Goal: Task Accomplishment & Management: Use online tool/utility

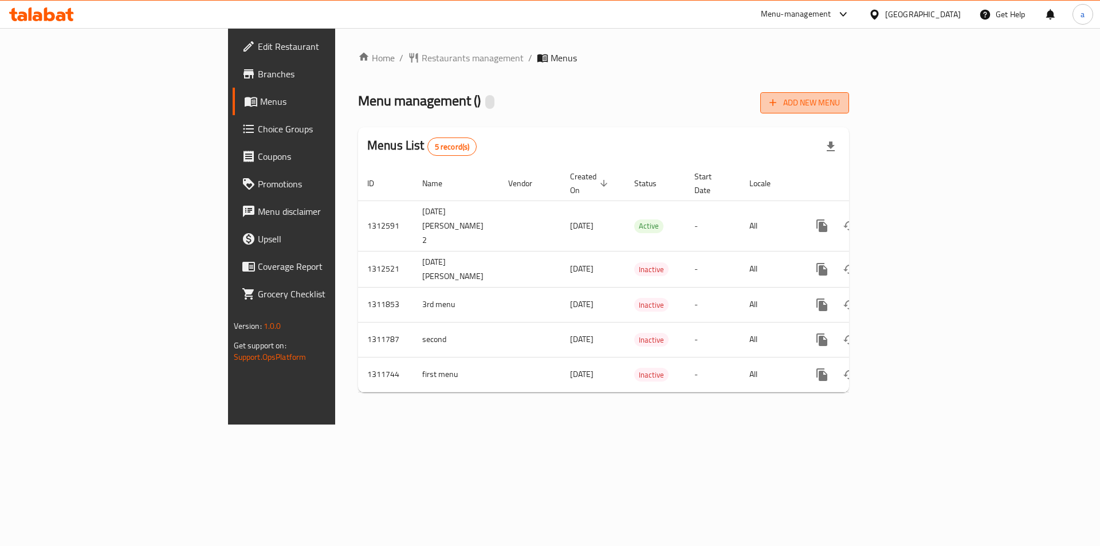
click at [840, 104] on span "Add New Menu" at bounding box center [805, 103] width 70 height 14
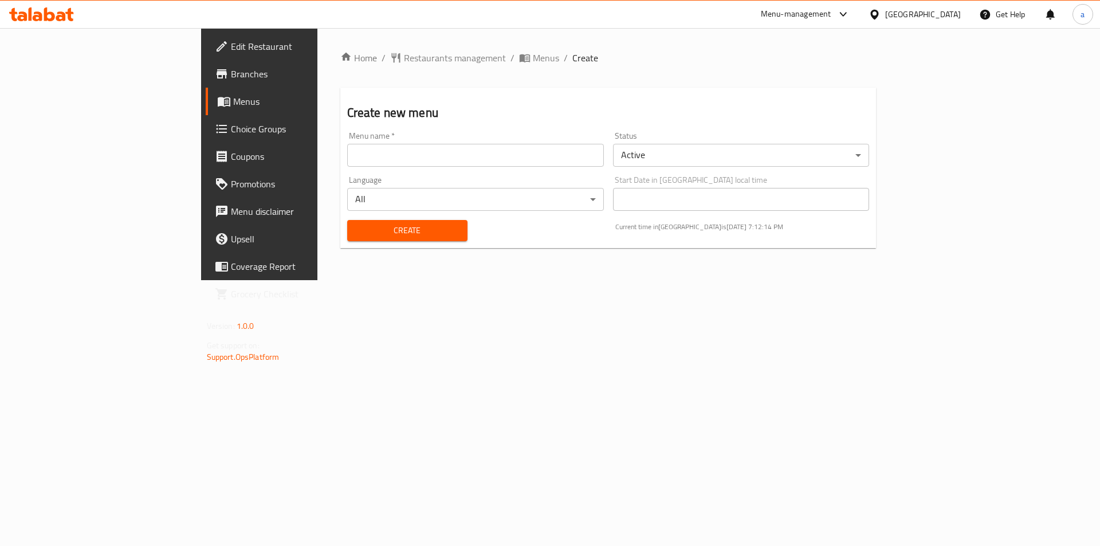
click at [461, 159] on input "text" at bounding box center [475, 155] width 257 height 23
click at [352, 156] on input "[DATE] [PERSON_NAME] 2" at bounding box center [475, 155] width 257 height 23
type input "[DATE] [PERSON_NAME] 3"
click at [347, 220] on button "Create" at bounding box center [407, 230] width 120 height 21
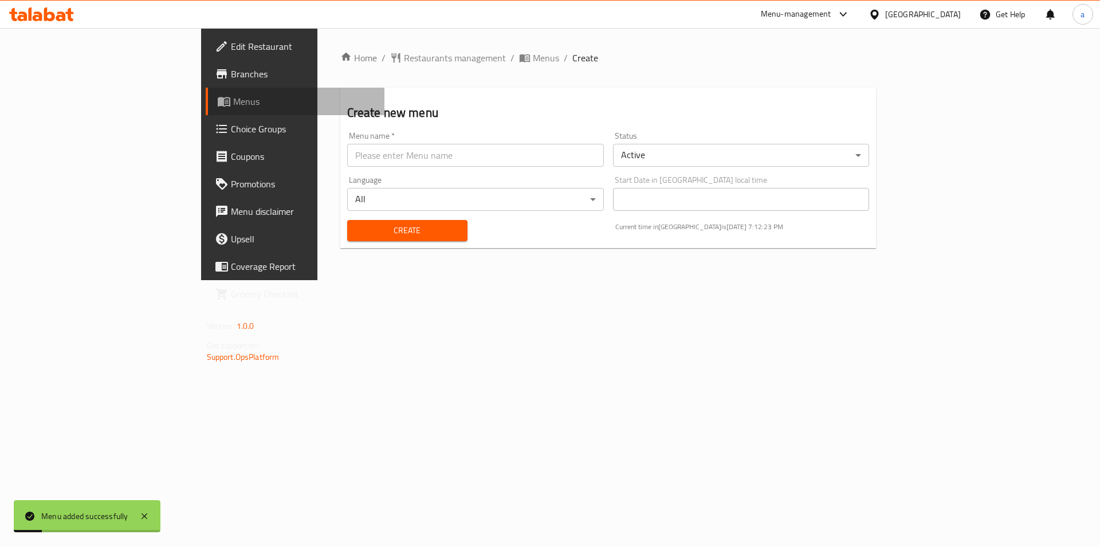
click at [233, 97] on span "Menus" at bounding box center [304, 102] width 143 height 14
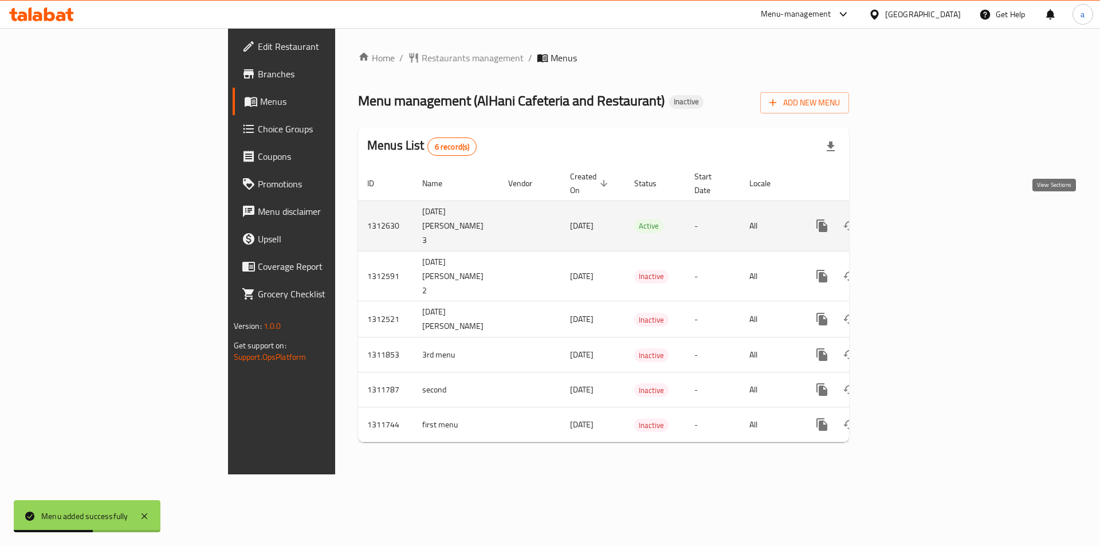
click at [912, 219] on icon "enhanced table" at bounding box center [905, 226] width 14 height 14
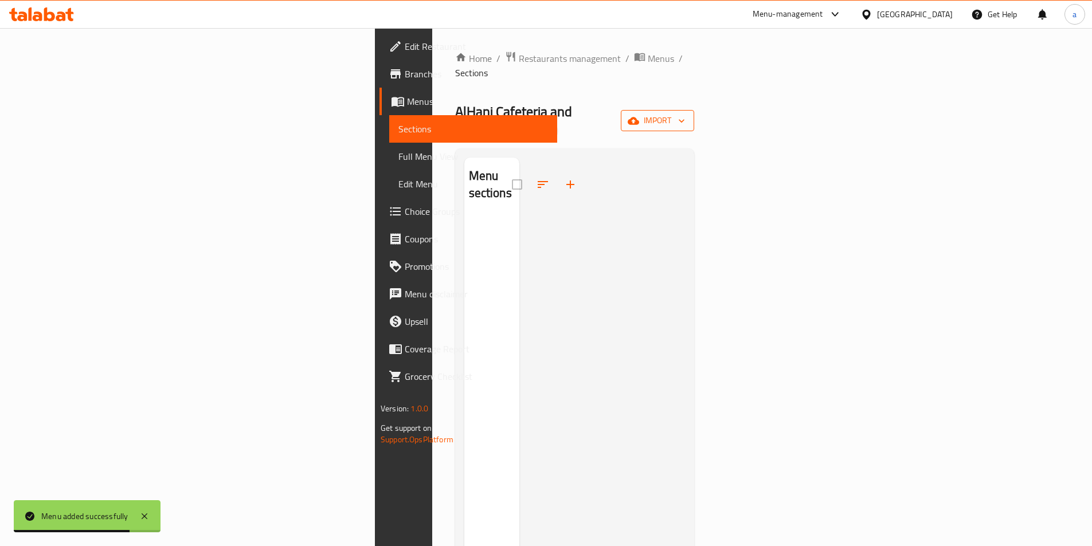
click at [685, 113] on span "import" at bounding box center [657, 120] width 55 height 14
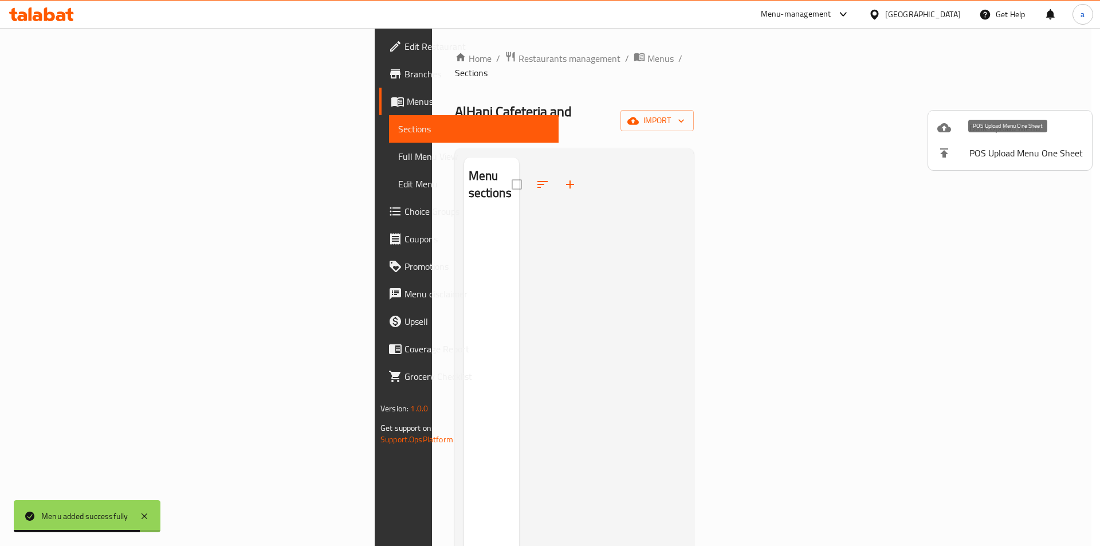
click at [991, 128] on span "Bulk Upload Menu" at bounding box center [1026, 128] width 113 height 14
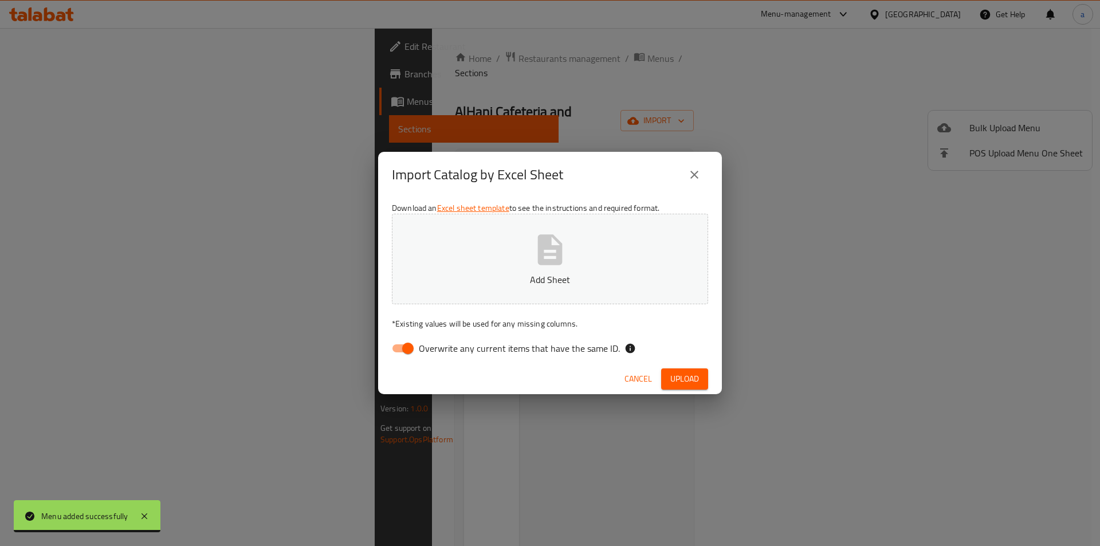
click at [405, 349] on input "Overwrite any current items that have the same ID." at bounding box center [407, 349] width 65 height 22
checkbox input "false"
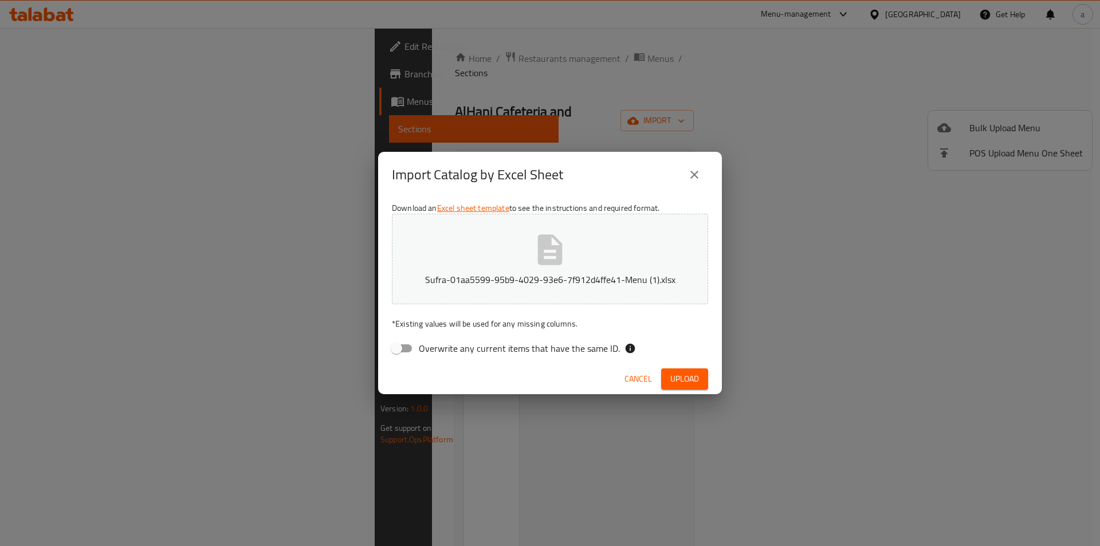
click at [697, 379] on span "Upload" at bounding box center [685, 379] width 29 height 14
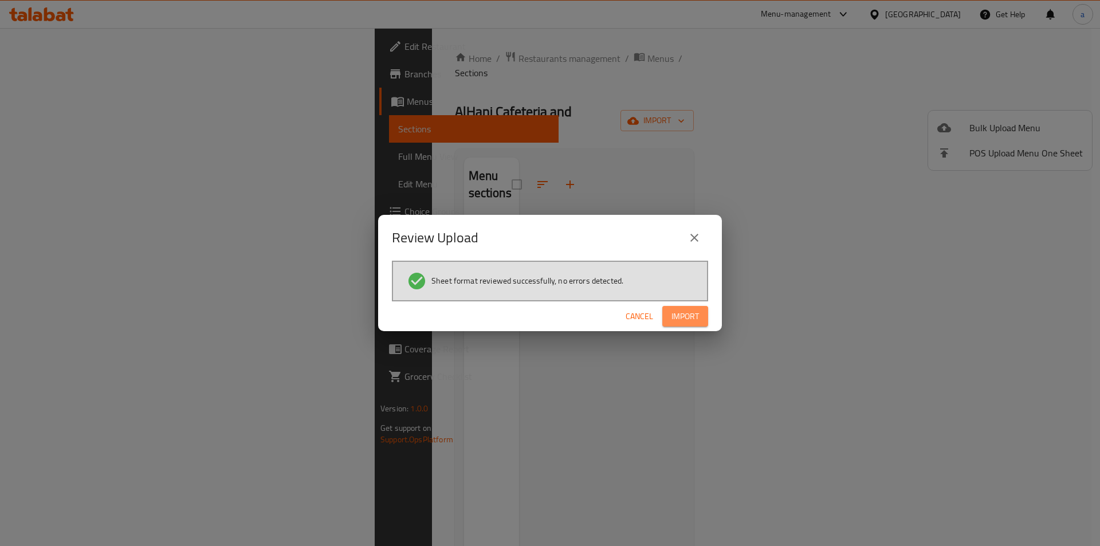
click at [690, 317] on span "Import" at bounding box center [686, 316] width 28 height 14
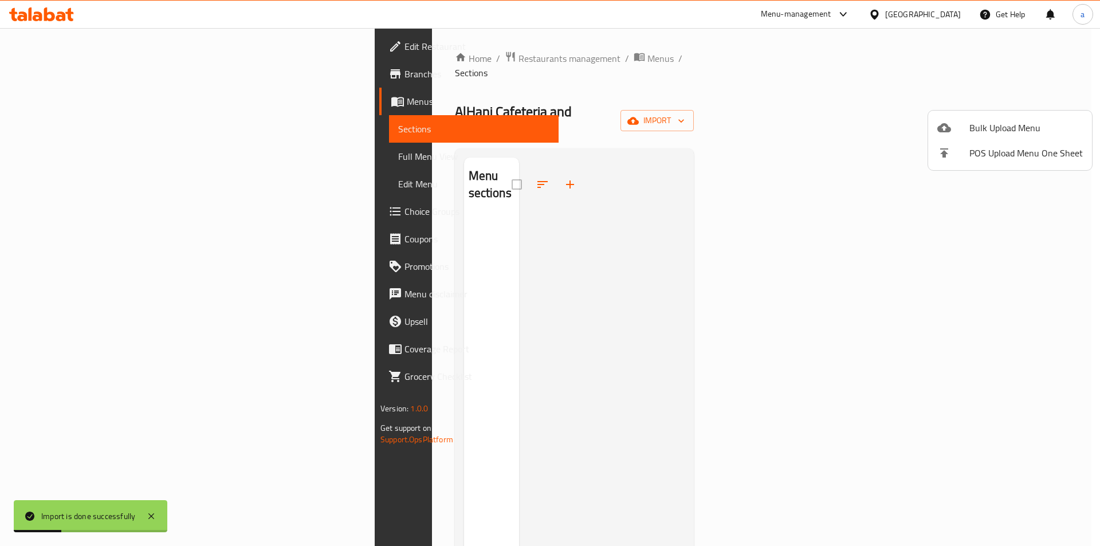
click at [102, 159] on div at bounding box center [550, 273] width 1100 height 546
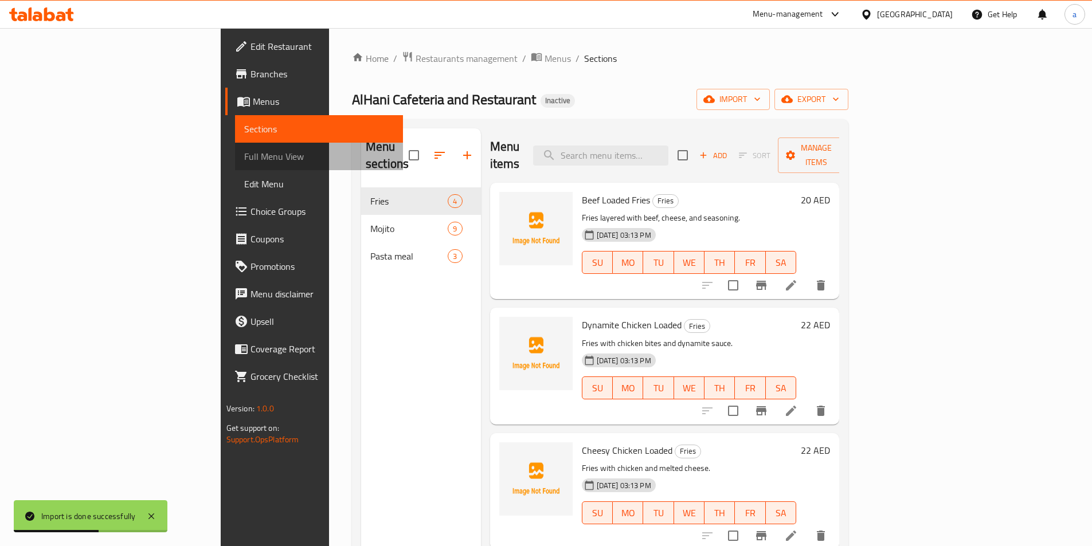
click at [244, 160] on span "Full Menu View" at bounding box center [319, 157] width 150 height 14
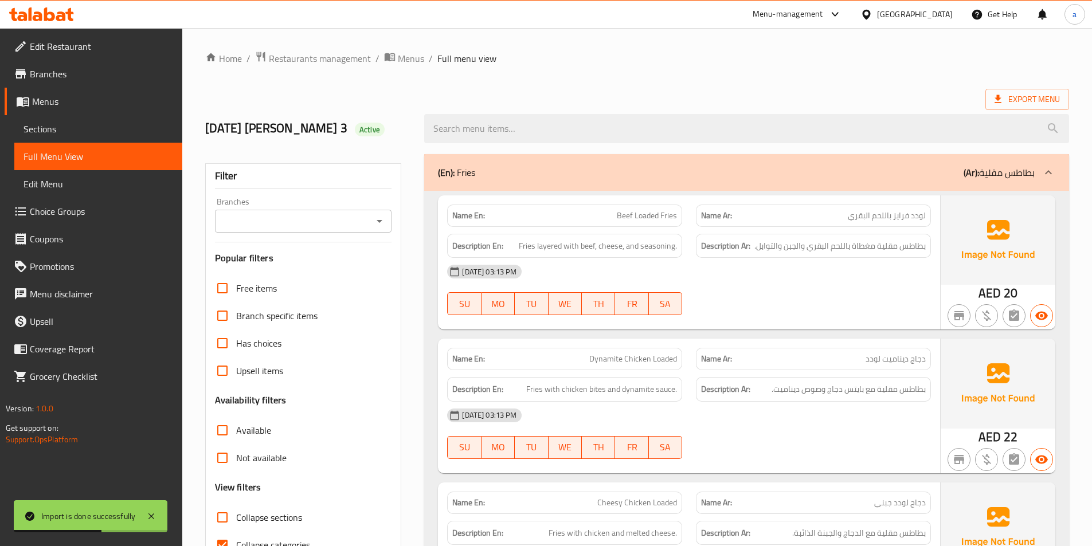
click at [75, 160] on span "Full Menu View" at bounding box center [98, 157] width 150 height 14
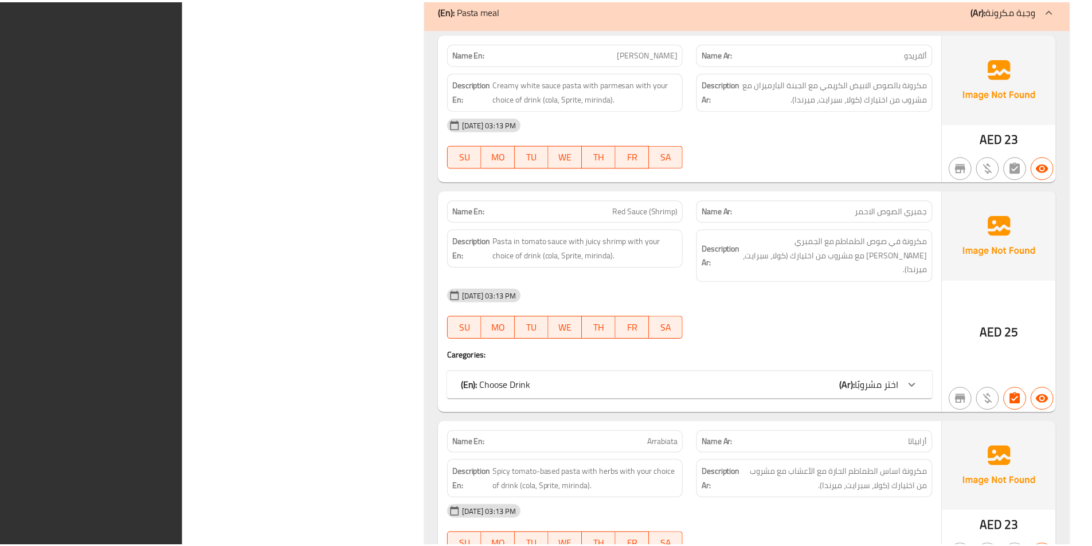
scroll to position [2228, 0]
